Goal: Use online tool/utility: Utilize a website feature to perform a specific function

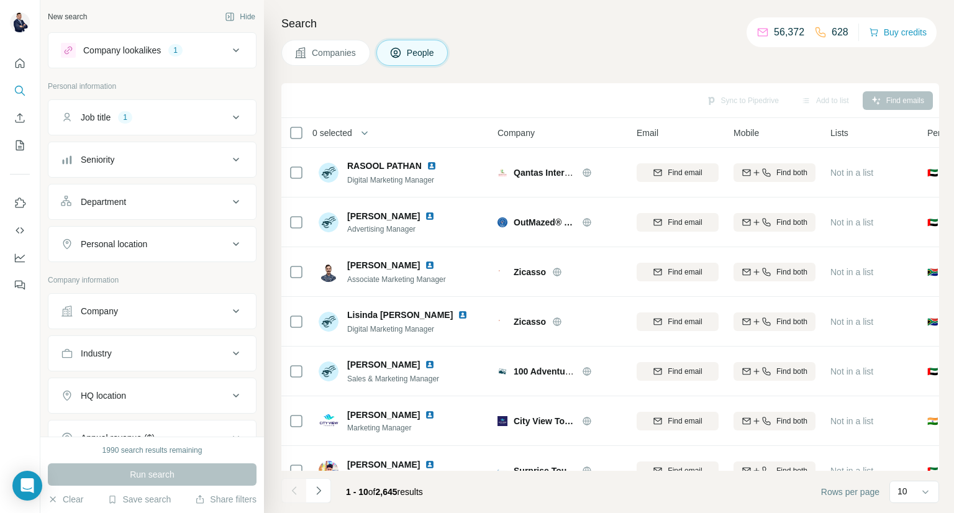
click at [335, 61] on button "Companies" at bounding box center [325, 53] width 89 height 26
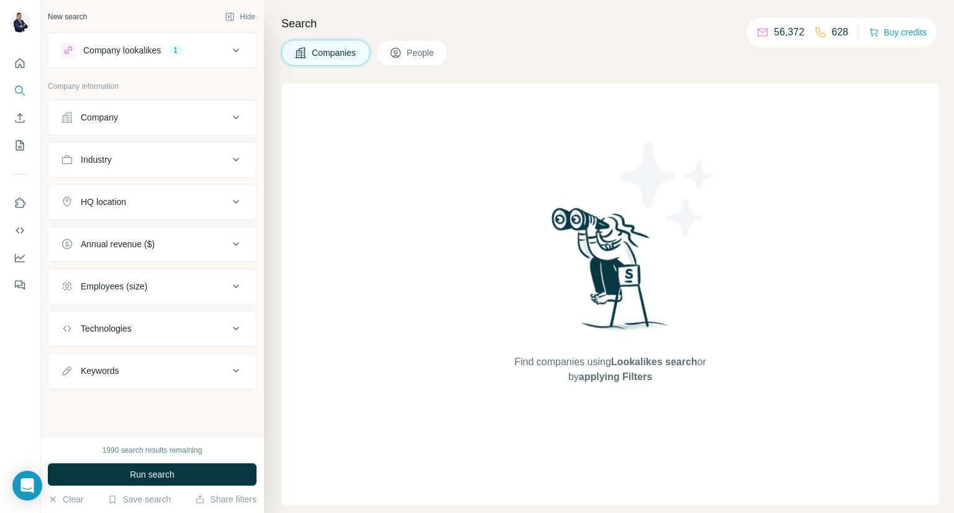
click at [202, 48] on div "Company lookalikes 1" at bounding box center [145, 50] width 168 height 15
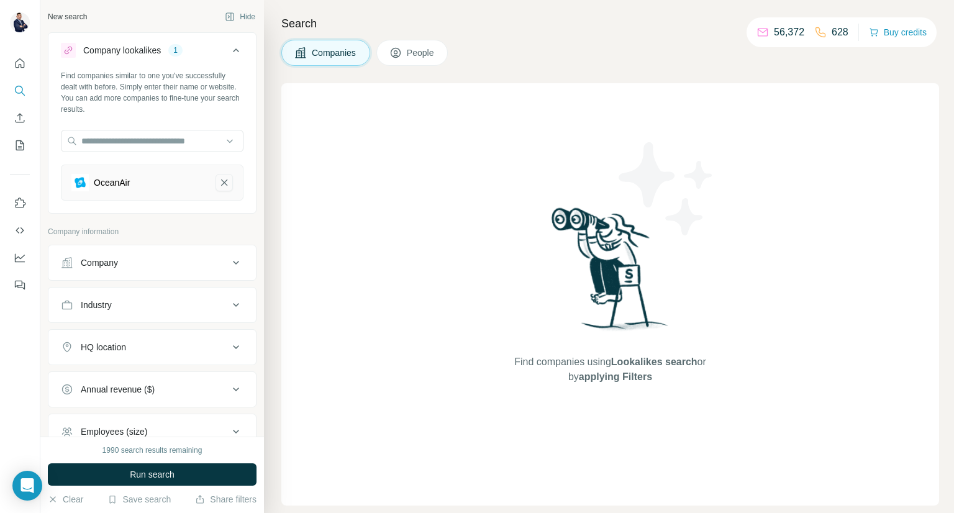
click at [219, 184] on icon "OceanAir-remove-button" at bounding box center [224, 182] width 11 height 12
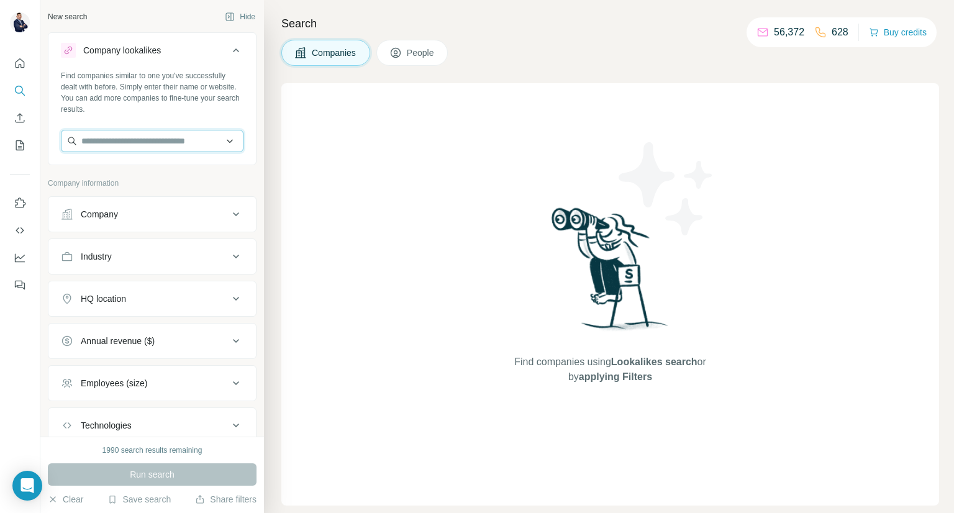
click at [137, 138] on input "text" at bounding box center [152, 141] width 183 height 22
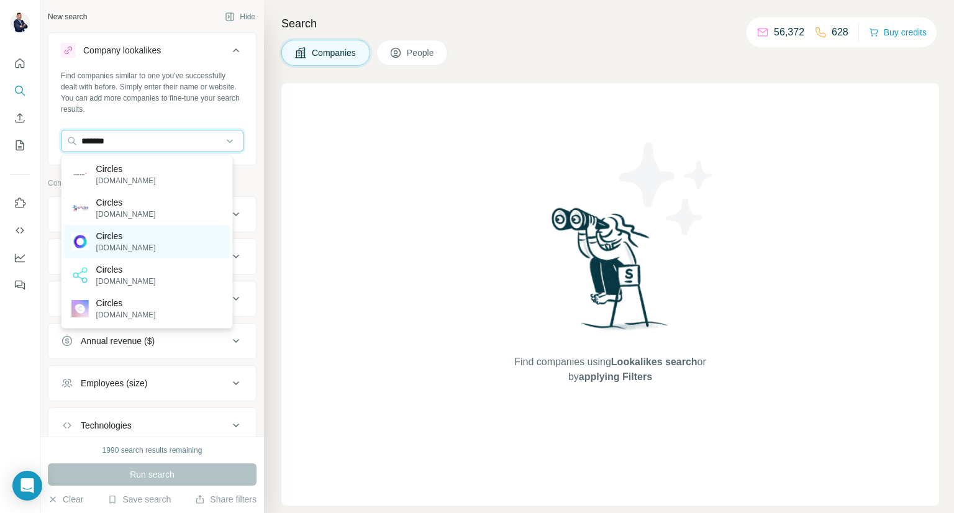
type input "*******"
click at [139, 242] on div "Circles [DOMAIN_NAME]" at bounding box center [147, 242] width 166 height 34
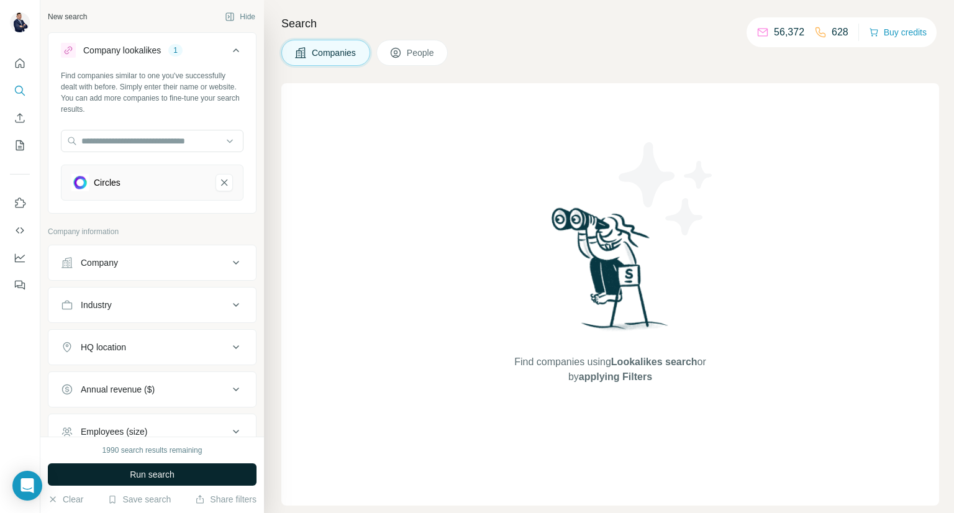
click at [168, 473] on span "Run search" at bounding box center [152, 474] width 45 height 12
